Goal: Task Accomplishment & Management: Manage account settings

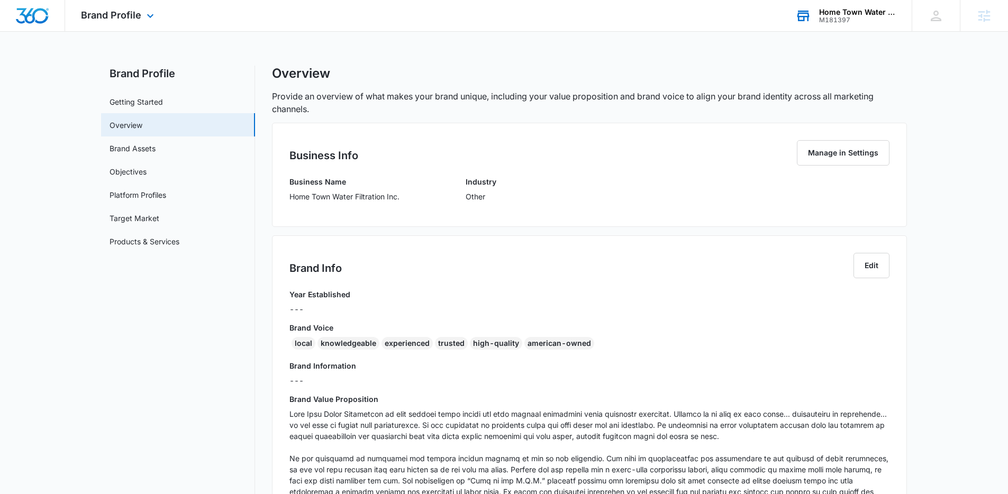
click at [835, 12] on div "Home Town Water Filtration Inc." at bounding box center [857, 12] width 77 height 8
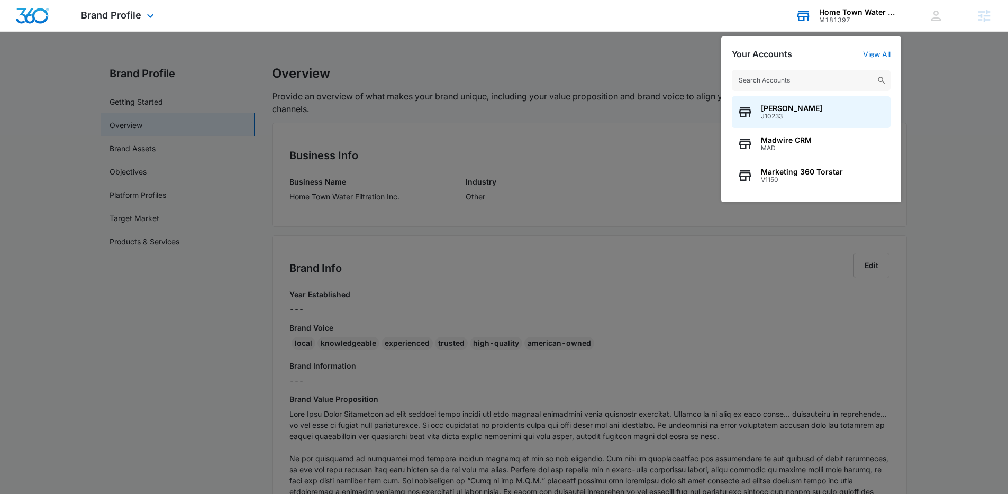
click at [794, 80] on input "text" at bounding box center [811, 80] width 159 height 21
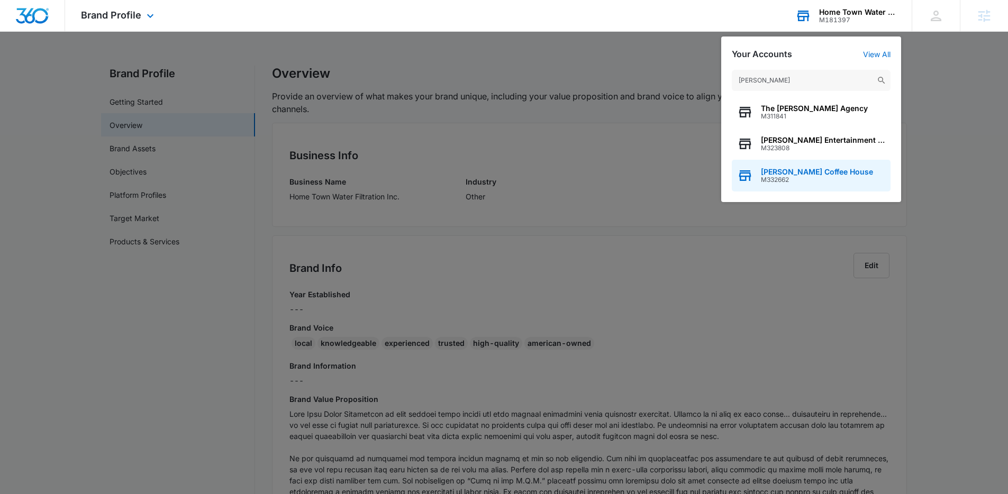
type input "Crocker"
click at [818, 183] on span "M332662" at bounding box center [817, 179] width 112 height 7
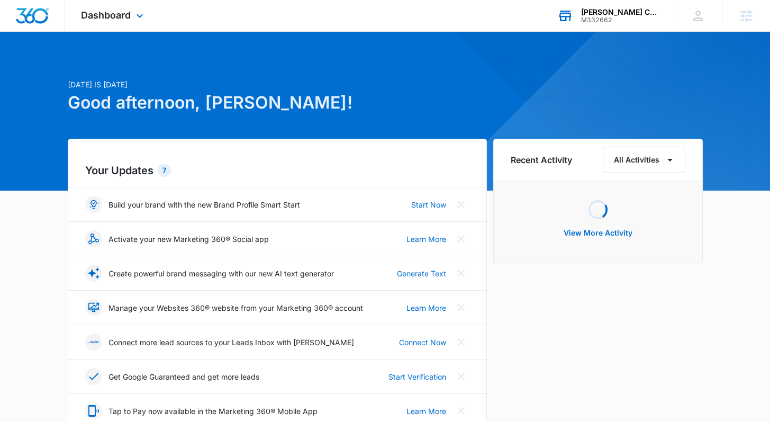
click at [121, 24] on div "Dashboard Apps Reputation Websites Forms CRM Email Social Payments POS Content …" at bounding box center [113, 15] width 97 height 31
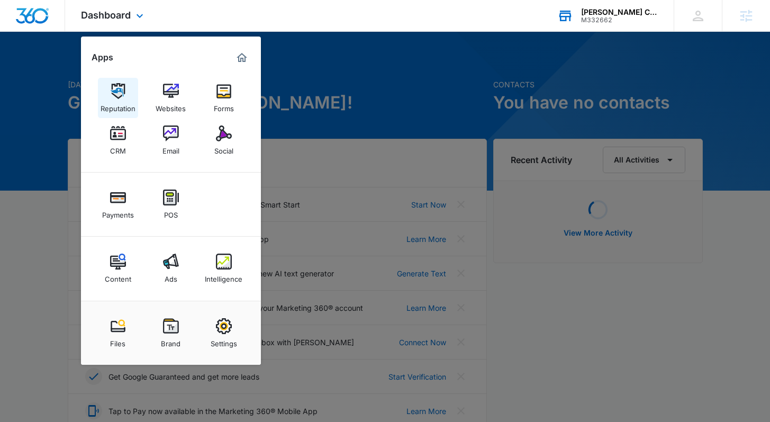
click at [116, 99] on div "Reputation" at bounding box center [118, 106] width 35 height 14
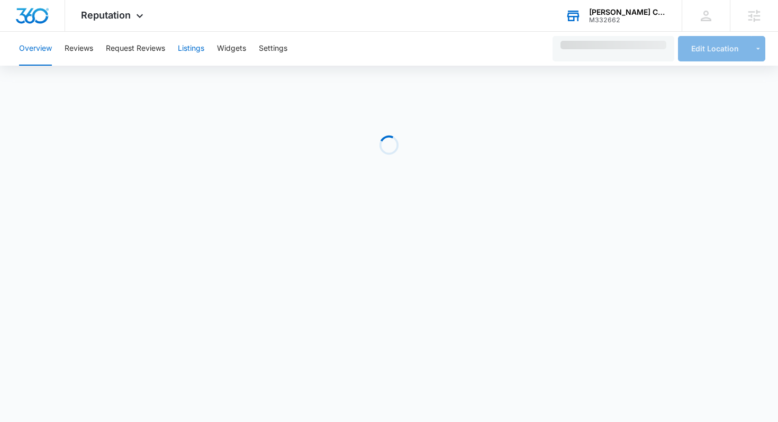
click at [185, 50] on button "Listings" at bounding box center [191, 49] width 26 height 34
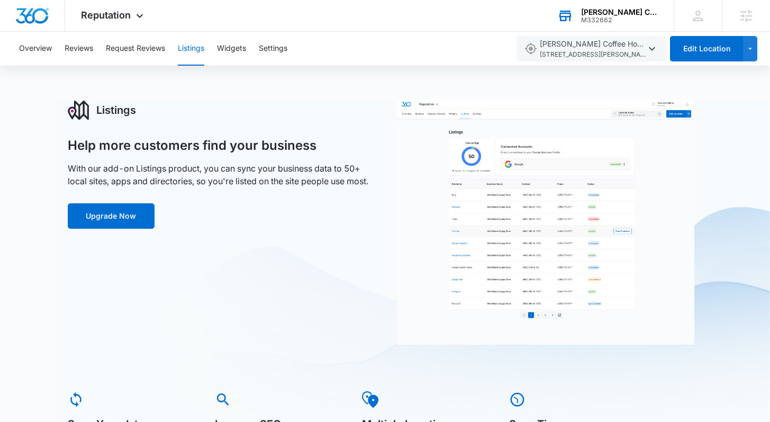
click at [191, 48] on button "Listings" at bounding box center [191, 49] width 26 height 34
click at [108, 22] on div "Reputation Apps Reputation Websites Forms CRM Email Social Payments POS Content…" at bounding box center [113, 15] width 97 height 31
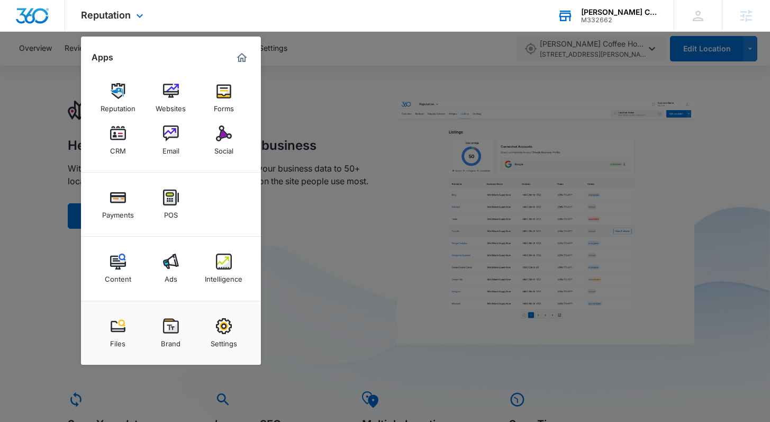
click at [201, 10] on div "Reputation Apps Reputation Websites Forms CRM Email Social Payments POS Content…" at bounding box center [385, 16] width 770 height 32
click at [135, 11] on div "Reputation Apps Reputation Websites Forms CRM Email Social Payments POS Content…" at bounding box center [113, 15] width 97 height 31
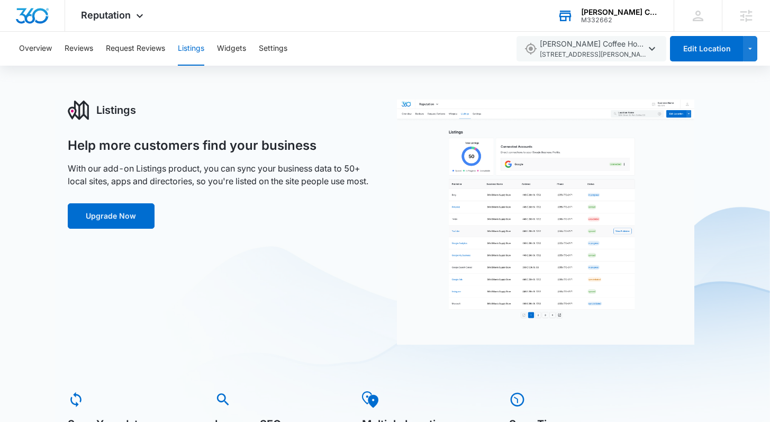
click at [198, 56] on button "Listings" at bounding box center [191, 49] width 26 height 34
click at [115, 15] on span "Reputation" at bounding box center [106, 15] width 50 height 11
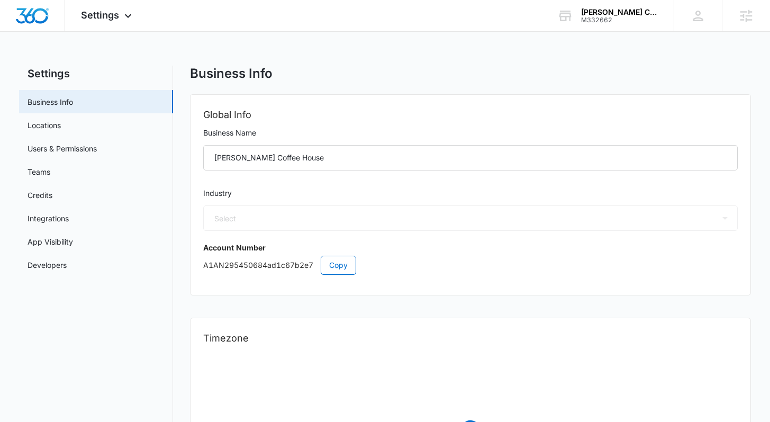
select select "11"
select select "US"
select select "America/New_York"
click at [97, 154] on link "Users & Permissions" at bounding box center [62, 148] width 69 height 11
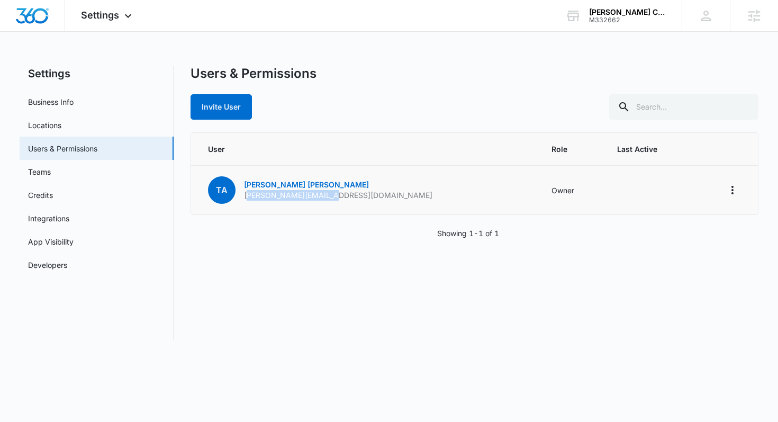
drag, startPoint x: 245, startPoint y: 197, endPoint x: 345, endPoint y: 201, distance: 99.6
click at [345, 201] on td "TA [PERSON_NAME] [PERSON_NAME][EMAIL_ADDRESS][DOMAIN_NAME]" at bounding box center [365, 190] width 348 height 49
click at [221, 114] on button "Invite User" at bounding box center [221, 106] width 61 height 25
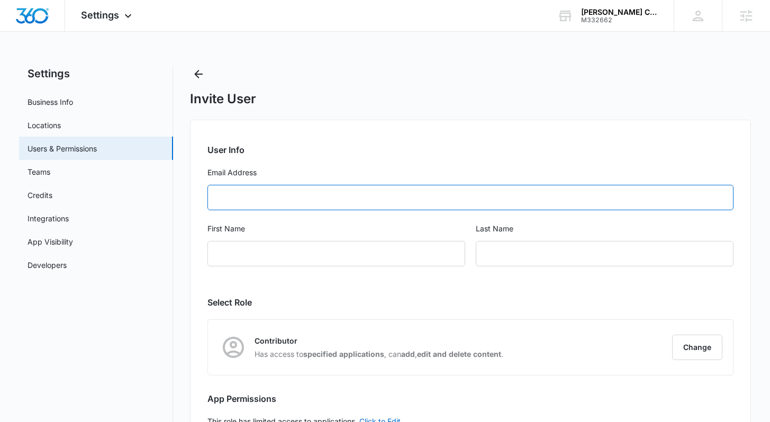
click at [303, 202] on input "Email Address" at bounding box center [470, 197] width 526 height 25
click at [298, 200] on input "Email Address" at bounding box center [470, 197] width 526 height 25
type input "[PERSON_NAME][EMAIL_ADDRESS][DOMAIN_NAME]"
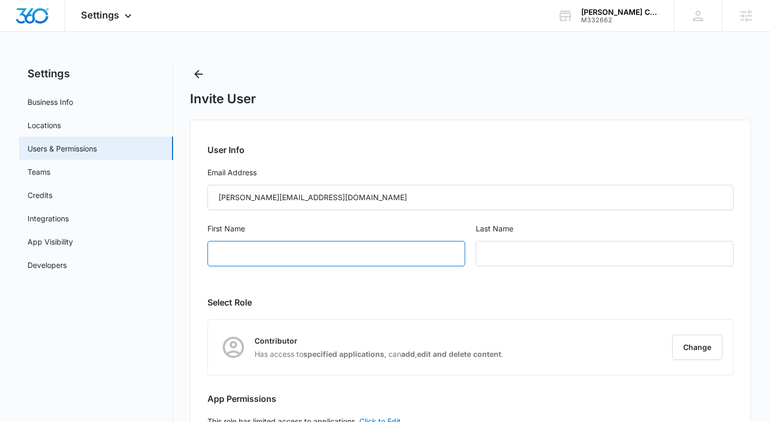
click at [284, 256] on input "First Name" at bounding box center [336, 253] width 258 height 25
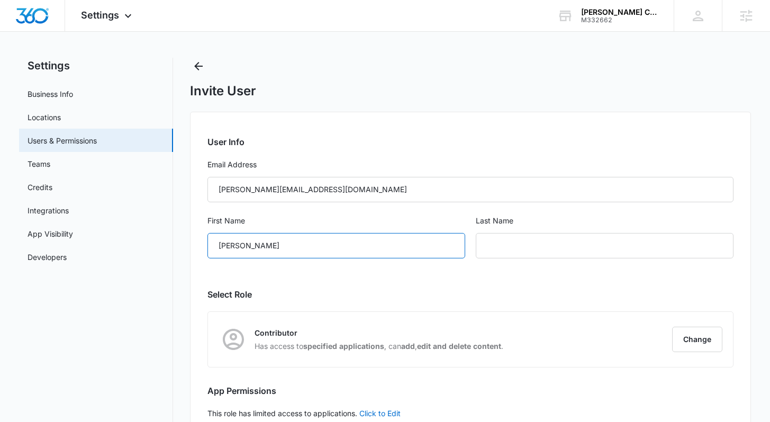
scroll to position [18, 0]
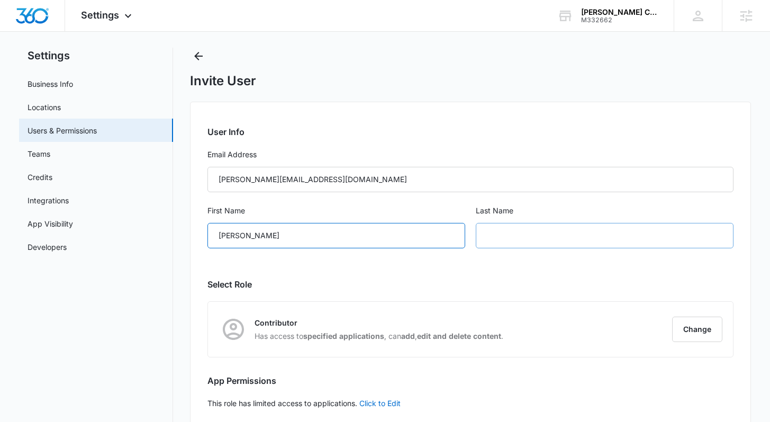
type input "[PERSON_NAME]"
click at [514, 230] on input "text" at bounding box center [605, 235] width 258 height 25
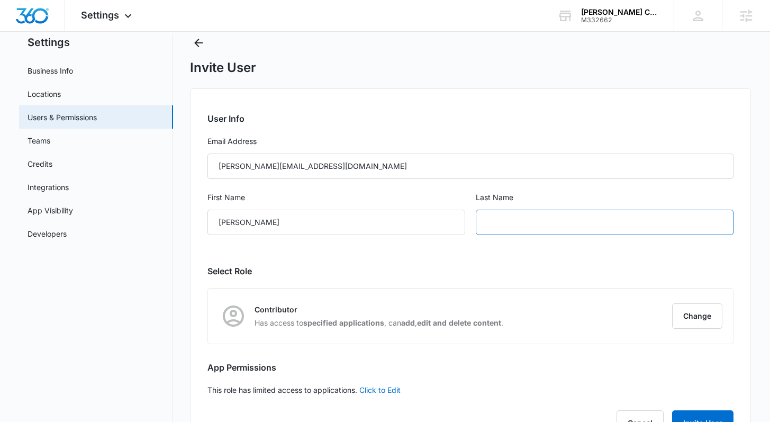
scroll to position [0, 0]
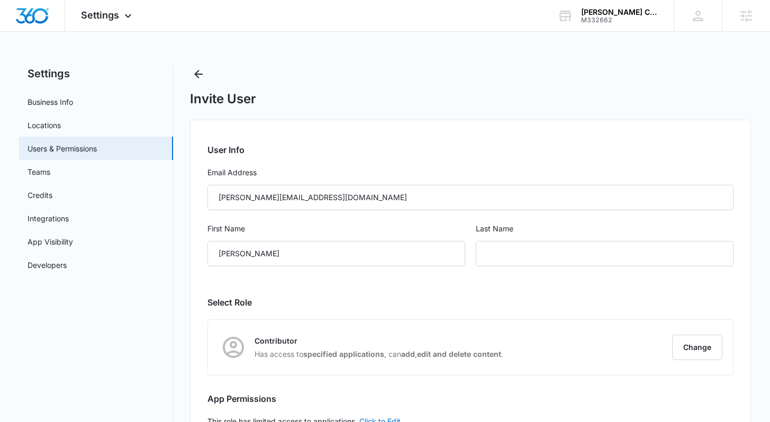
click at [393, 291] on div "User Info Email Address [PERSON_NAME][EMAIL_ADDRESS][DOMAIN_NAME] First Name [P…" at bounding box center [470, 302] width 560 height 365
click at [506, 256] on input "text" at bounding box center [605, 253] width 258 height 25
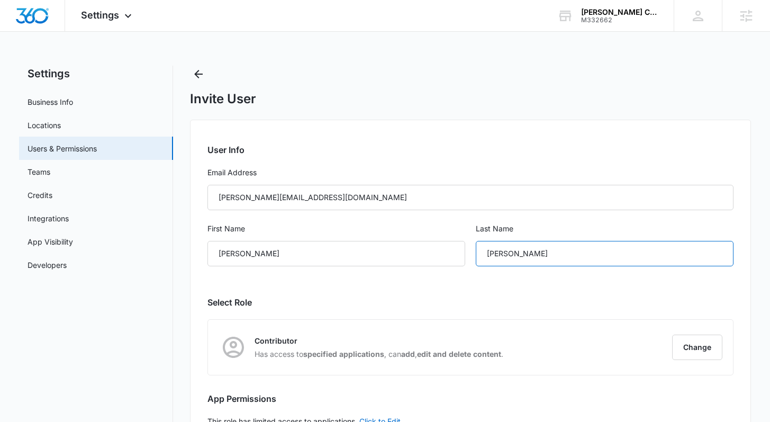
type input "[PERSON_NAME]"
click at [477, 315] on div "User Info Email Address [PERSON_NAME][EMAIL_ADDRESS][DOMAIN_NAME] First Name [P…" at bounding box center [470, 302] width 560 height 365
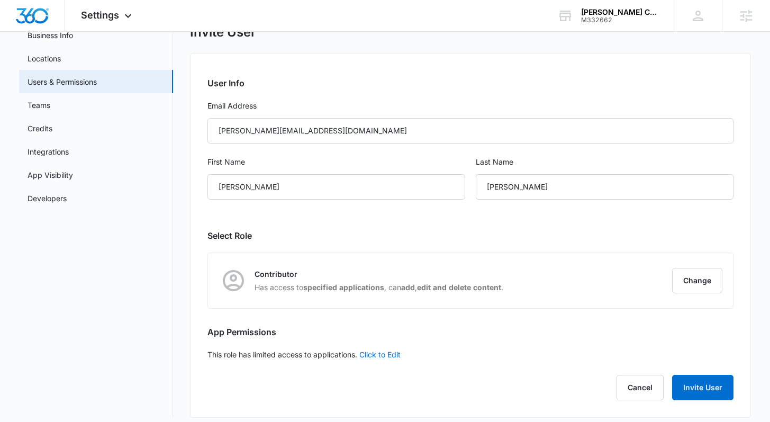
scroll to position [75, 0]
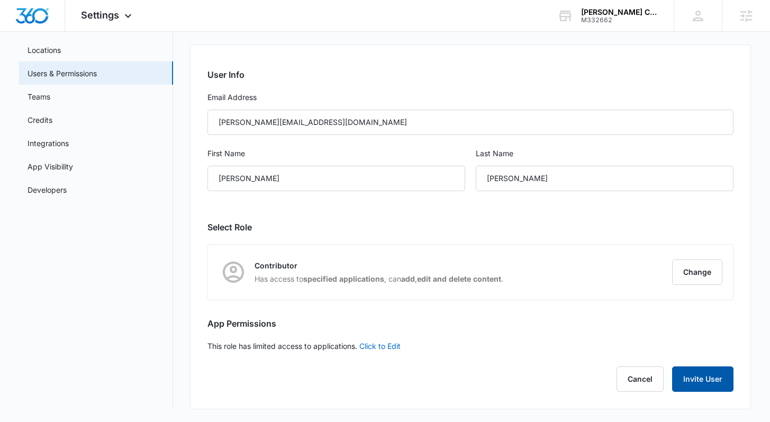
click at [691, 383] on button "Invite User" at bounding box center [702, 378] width 61 height 25
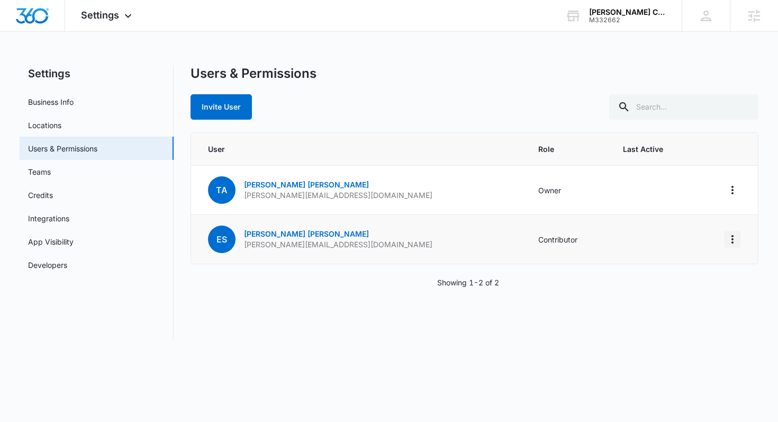
click at [729, 243] on icon "Actions" at bounding box center [732, 239] width 13 height 13
click at [526, 238] on td "Contributor" at bounding box center [568, 239] width 85 height 49
click at [738, 237] on icon "Actions" at bounding box center [732, 239] width 13 height 13
click at [349, 266] on div "User Role Last Active TA [PERSON_NAME] [PERSON_NAME][EMAIL_ADDRESS][DOMAIN_NAME…" at bounding box center [475, 210] width 568 height 156
click at [288, 236] on p "[PERSON_NAME]" at bounding box center [338, 234] width 188 height 11
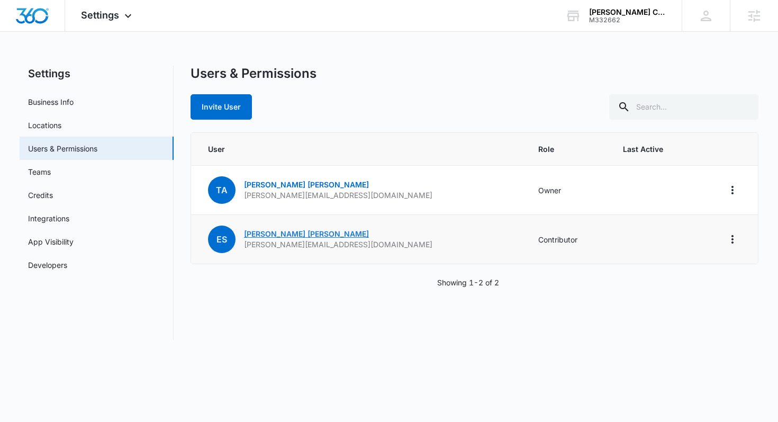
click at [265, 233] on link "[PERSON_NAME]" at bounding box center [306, 233] width 125 height 9
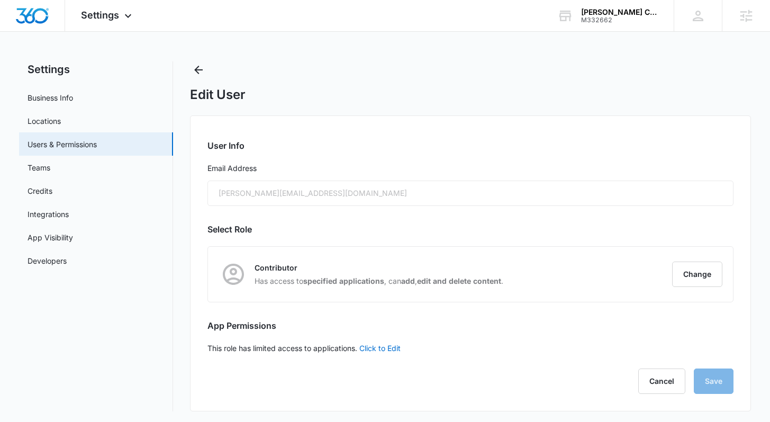
scroll to position [6, 0]
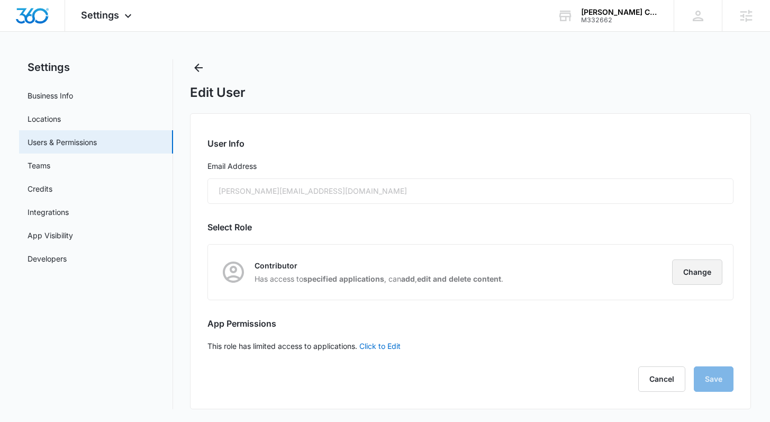
click at [703, 274] on button "Change" at bounding box center [697, 271] width 50 height 25
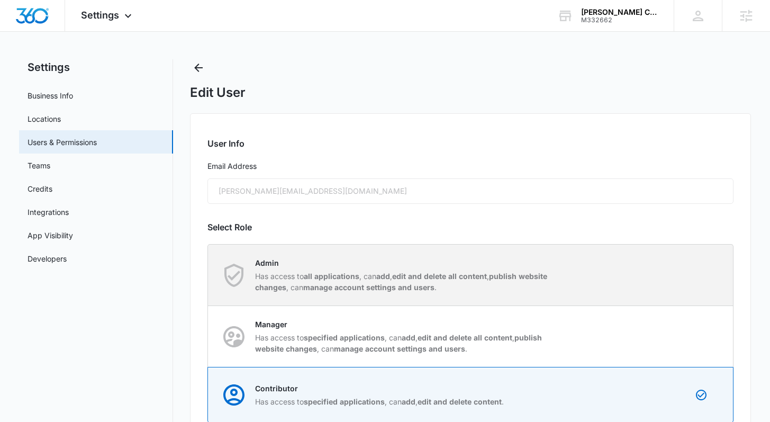
click at [342, 269] on div "Admin Has access to all applications , can add , edit and delete all content , …" at bounding box center [403, 274] width 297 height 35
click at [209, 275] on input "Admin Has access to all applications , can add , edit and delete all content , …" at bounding box center [208, 275] width 1 height 1
radio input "true"
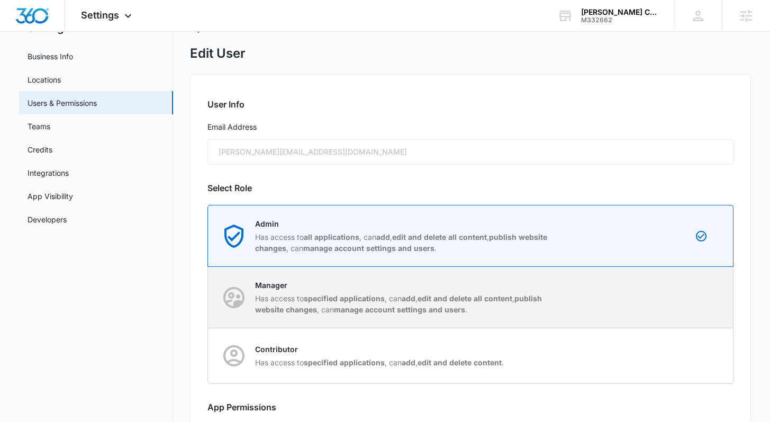
scroll to position [129, 0]
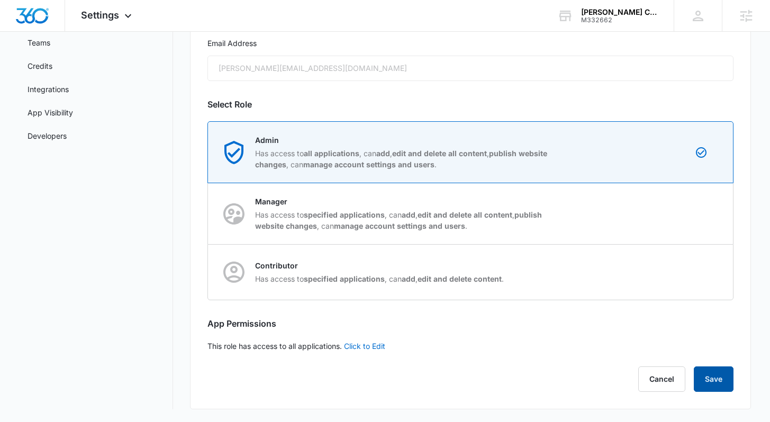
drag, startPoint x: 713, startPoint y: 379, endPoint x: 631, endPoint y: 292, distance: 119.8
click at [713, 379] on button "Save" at bounding box center [714, 378] width 40 height 25
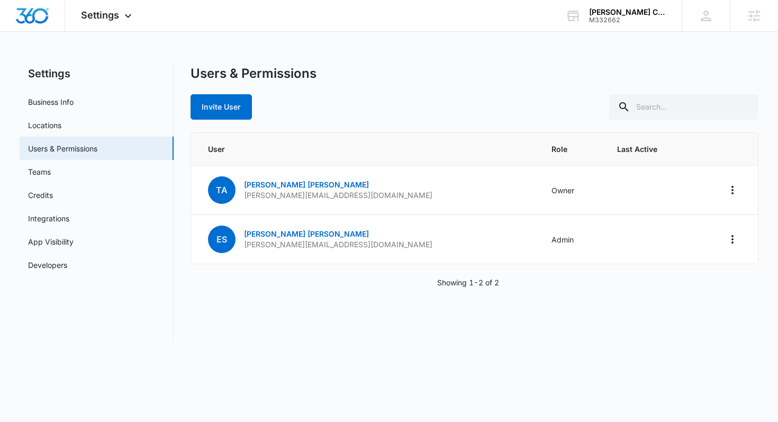
click at [348, 137] on th "User" at bounding box center [365, 149] width 348 height 33
click at [107, 7] on div "Settings Apps Reputation Websites Forms CRM Email Social Payments POS Content A…" at bounding box center [107, 15] width 85 height 31
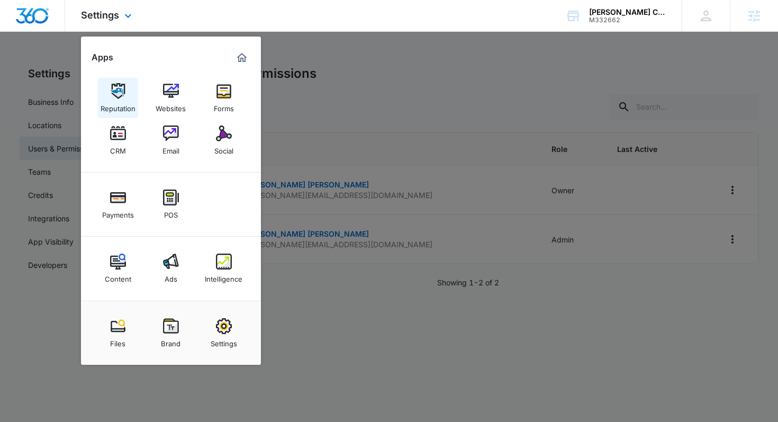
click at [127, 86] on link "Reputation" at bounding box center [118, 98] width 40 height 40
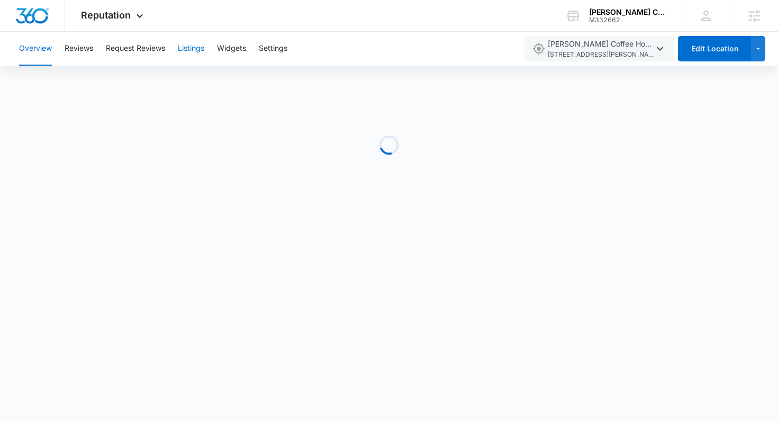
click at [184, 53] on button "Listings" at bounding box center [191, 49] width 26 height 34
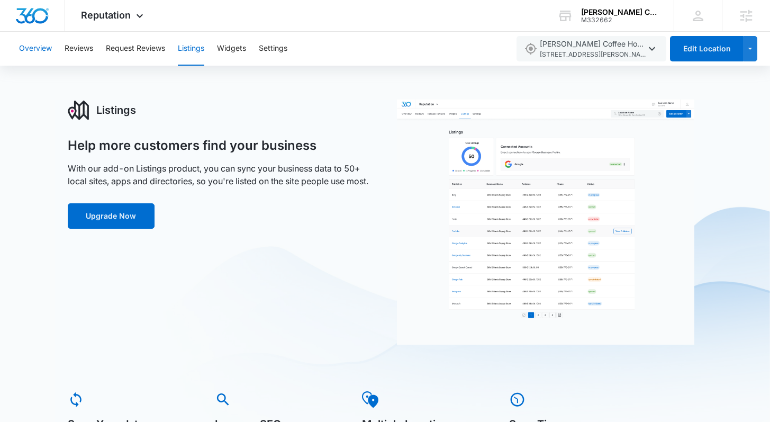
click at [33, 53] on button "Overview" at bounding box center [35, 49] width 33 height 34
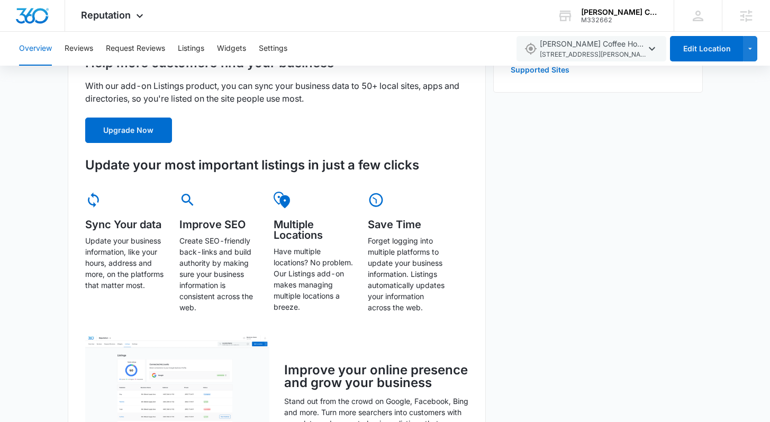
scroll to position [433, 0]
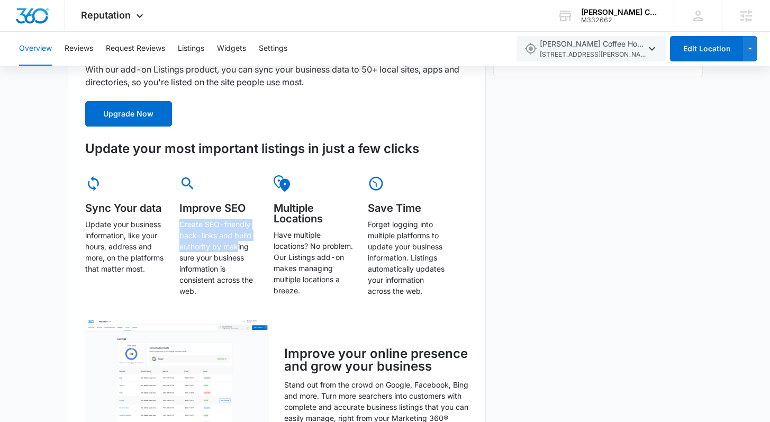
drag, startPoint x: 180, startPoint y: 224, endPoint x: 237, endPoint y: 251, distance: 62.3
click at [237, 251] on p "Create SEO-friendly back-links and build authority by making sure your business…" at bounding box center [218, 258] width 79 height 78
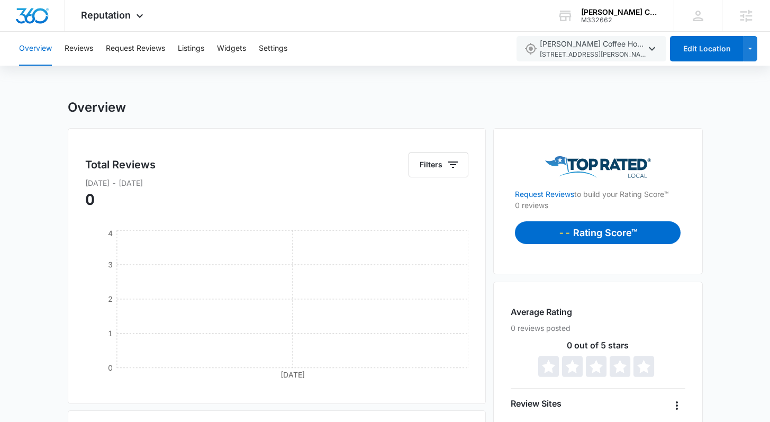
scroll to position [330, 0]
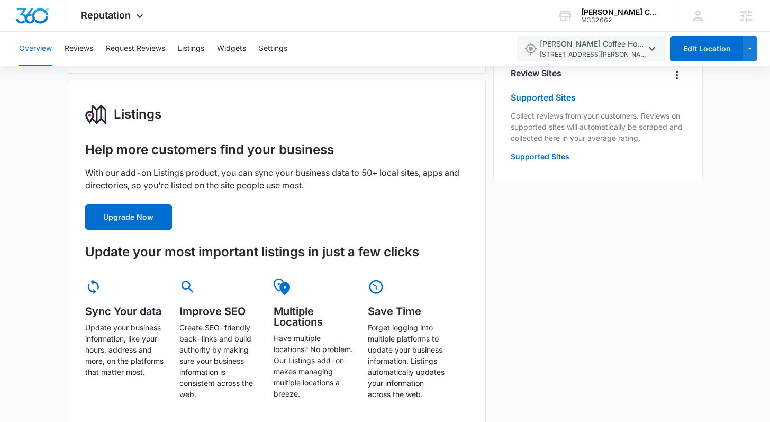
click at [474, 250] on div "Listings Help more customers find your business With our add-on Listings produc…" at bounding box center [277, 339] width 419 height 518
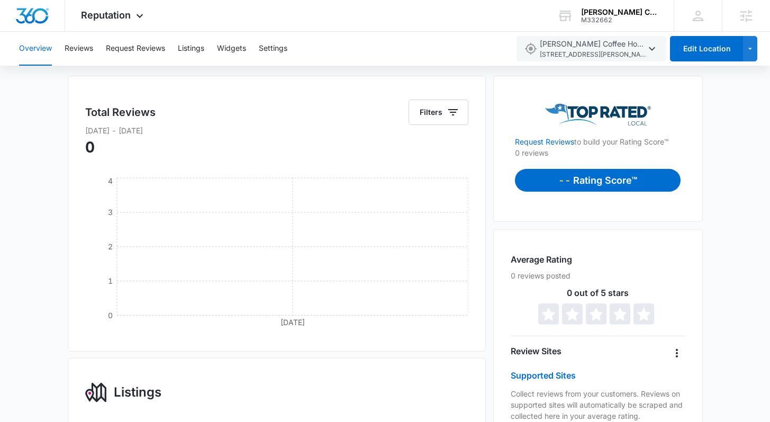
scroll to position [0, 0]
